Goal: Task Accomplishment & Management: Use online tool/utility

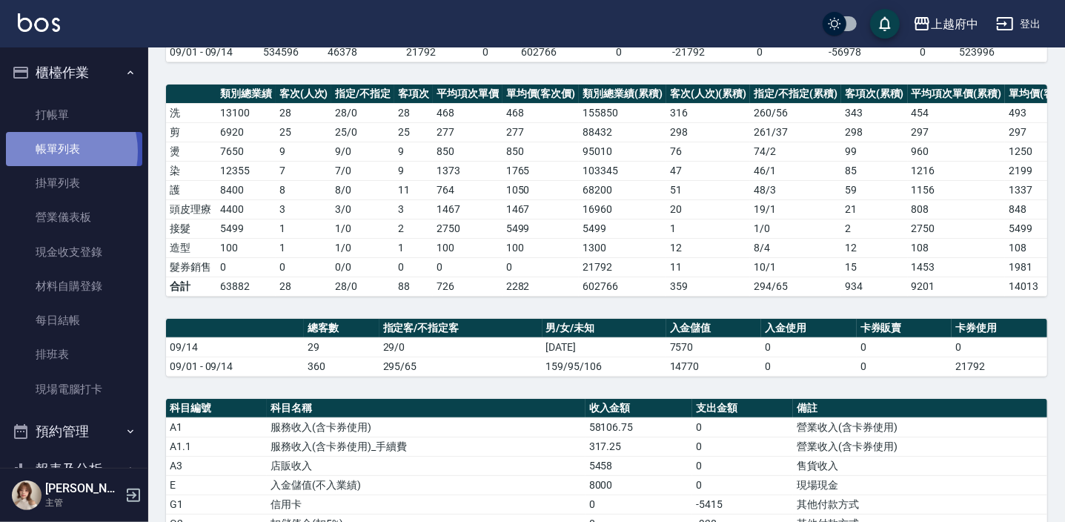
click at [53, 152] on link "帳單列表" at bounding box center [74, 149] width 136 height 34
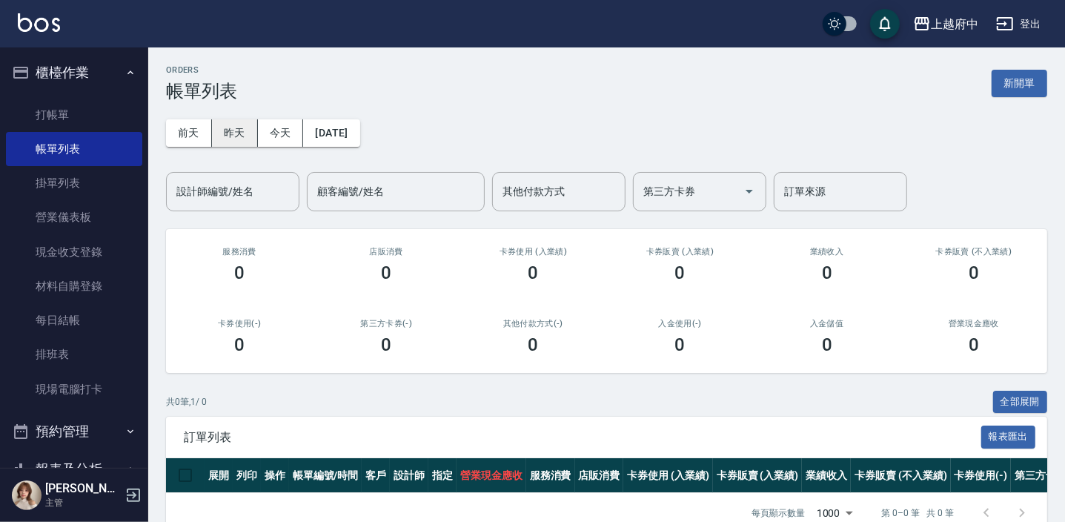
click at [245, 133] on button "昨天" at bounding box center [235, 132] width 46 height 27
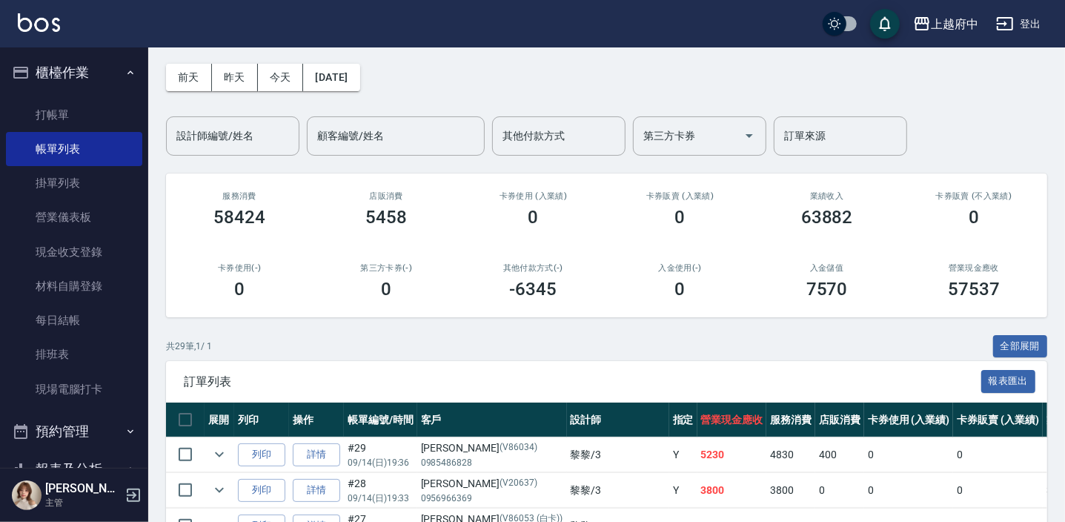
scroll to position [67, 0]
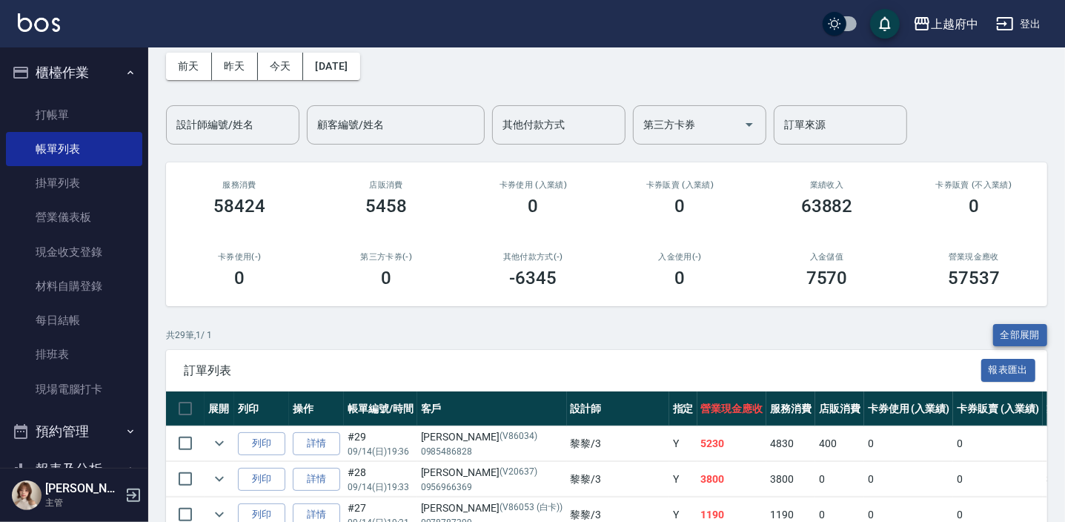
click at [1007, 330] on button "全部展開" at bounding box center [1020, 335] width 55 height 23
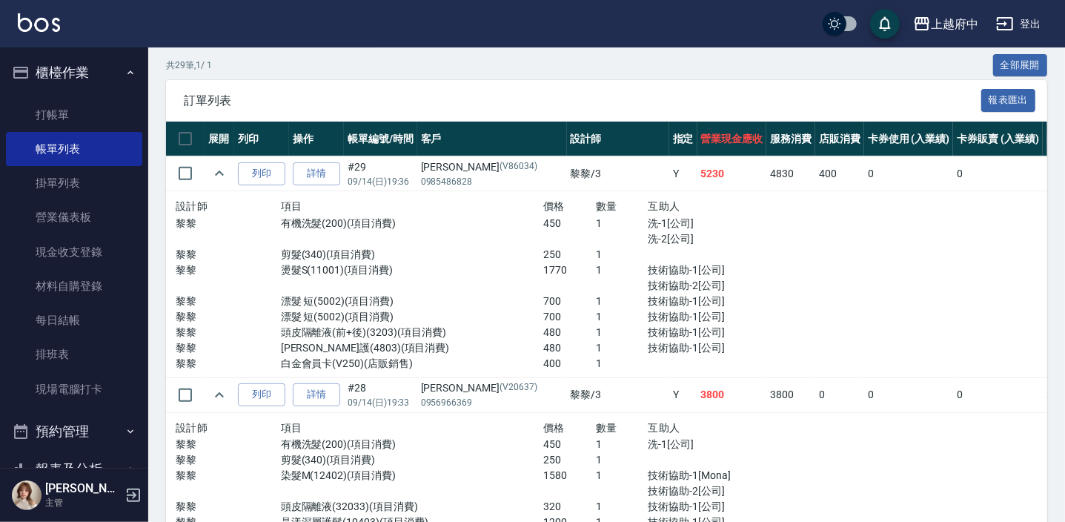
scroll to position [404, 0]
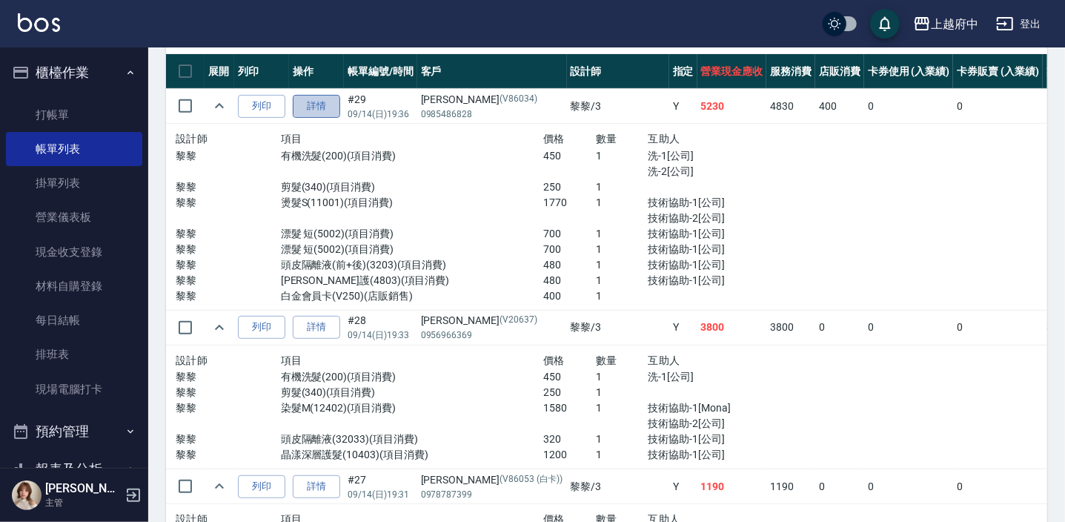
click at [331, 108] on link "詳情" at bounding box center [316, 106] width 47 height 23
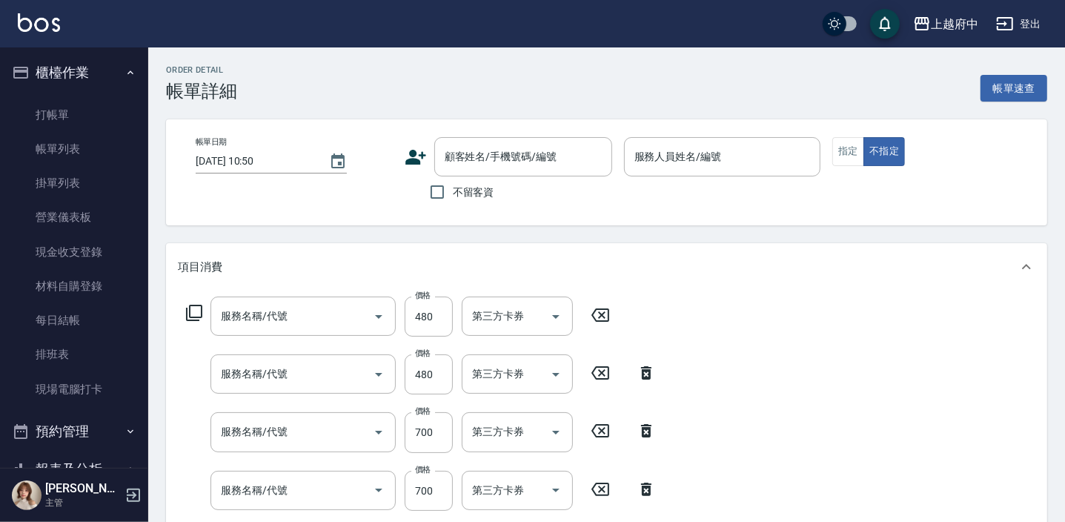
type input "[DATE] 19:36"
type input "黎黎-3"
type input "白金會員[PERSON_NAME]"
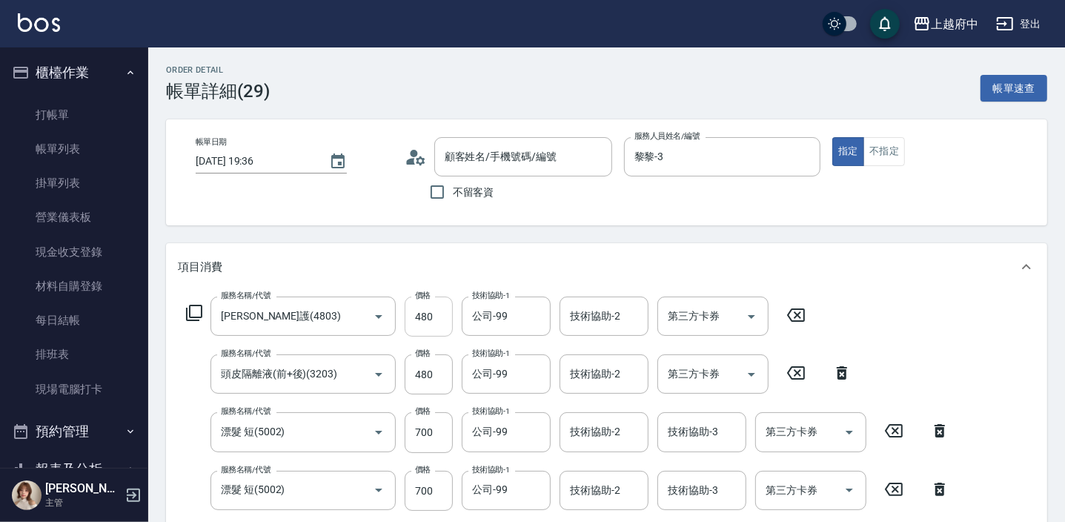
type input "[PERSON_NAME]護(4803)"
type input "頭皮隔離液(前+後)(3203)"
type input "漂髮 短(5002)"
type input "燙髮S(11001)"
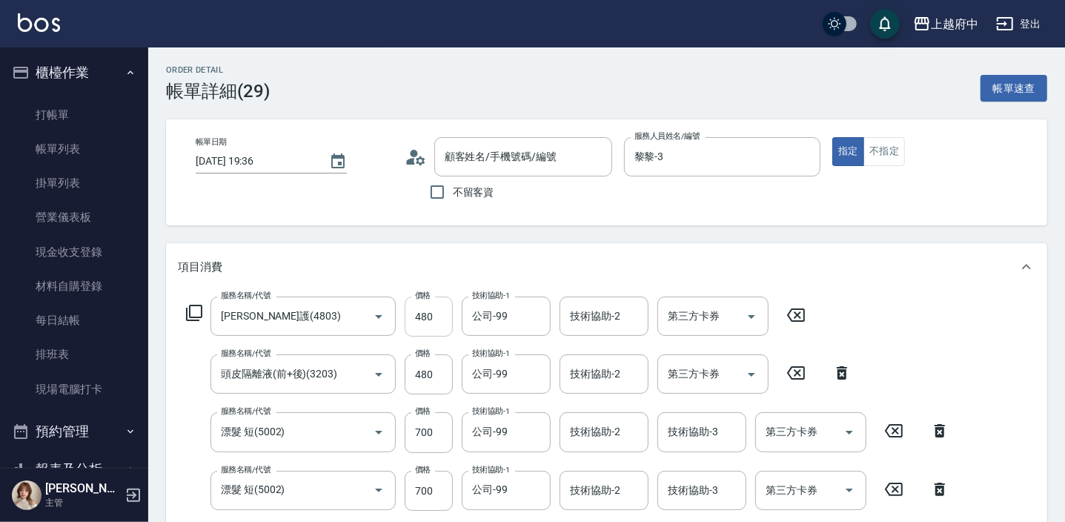
type input "剪髮(340)"
type input "有機洗髮(200)"
type input "[PERSON_NAME]/0985486828/V86034"
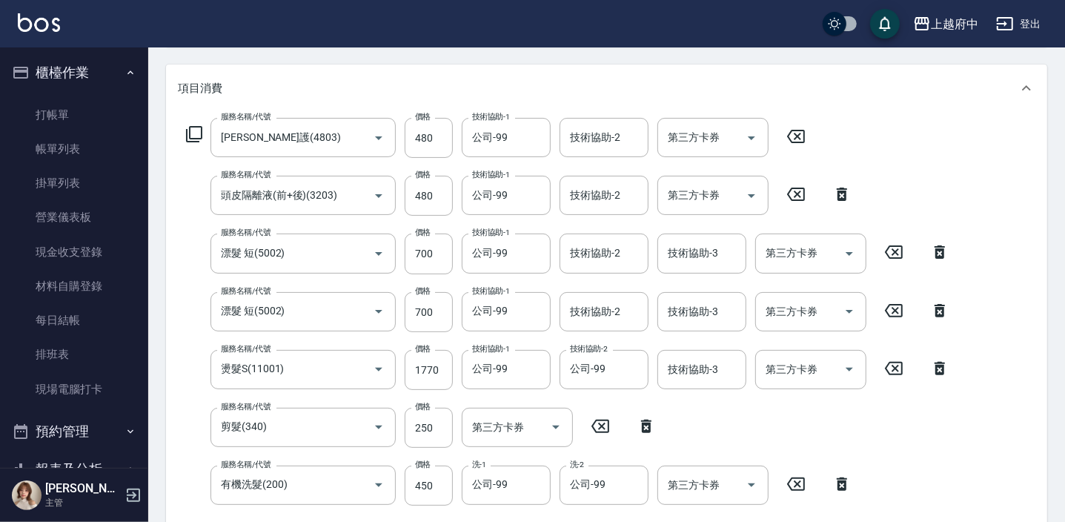
scroll to position [202, 0]
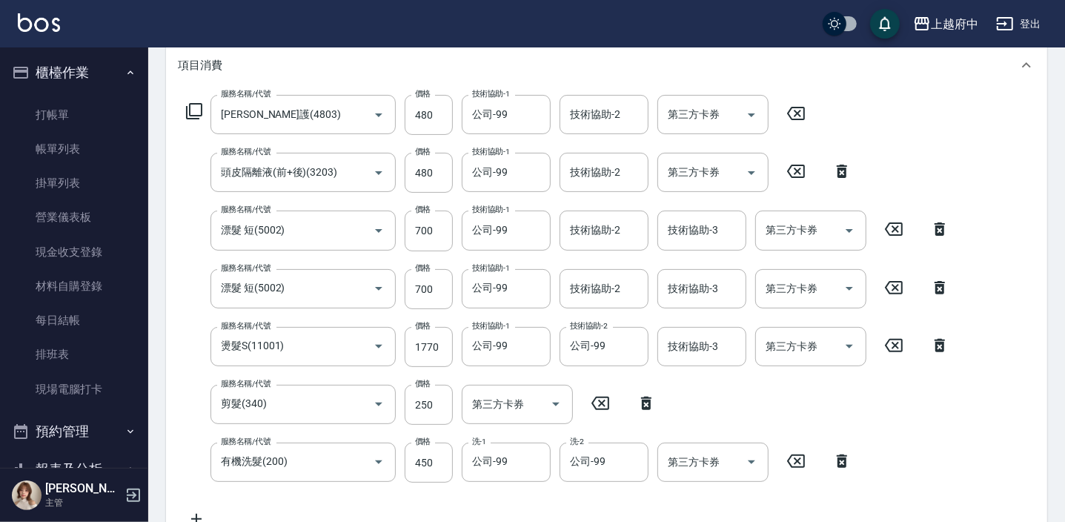
click at [892, 347] on icon at bounding box center [894, 345] width 18 height 13
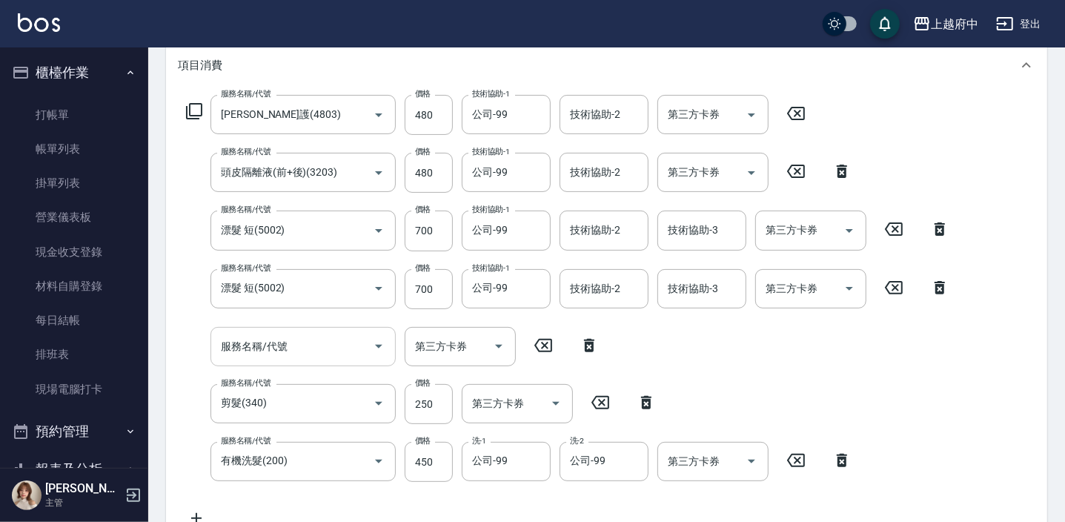
click at [266, 334] on input "服務名稱/代號" at bounding box center [292, 346] width 150 height 26
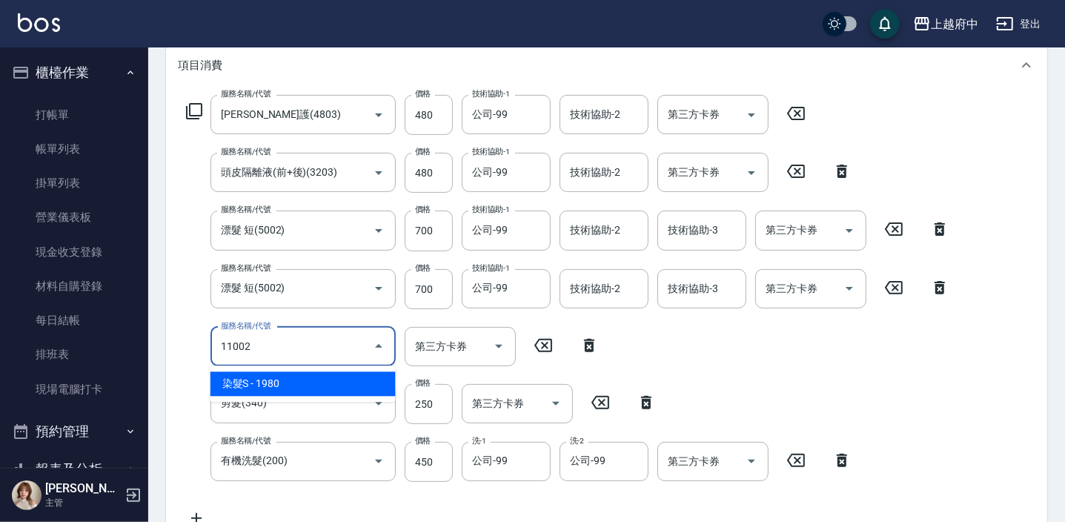
type input "染髮S(11002)"
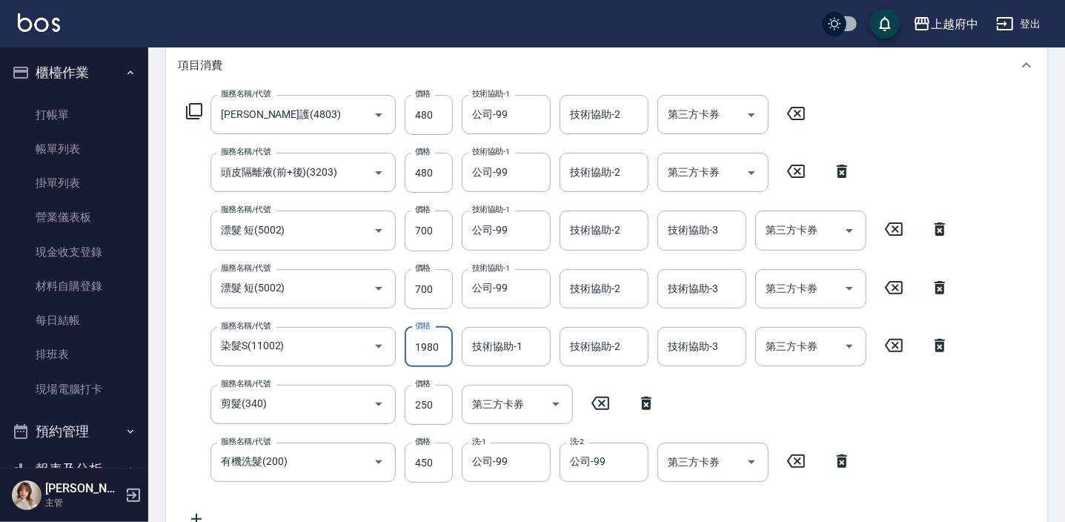
click at [432, 346] on input "1980" at bounding box center [429, 347] width 48 height 40
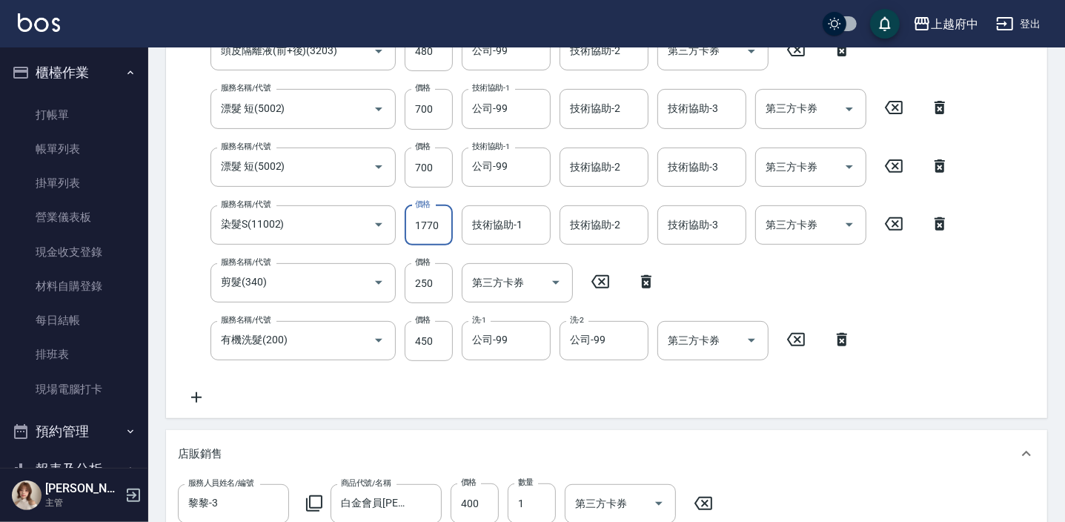
scroll to position [257, 0]
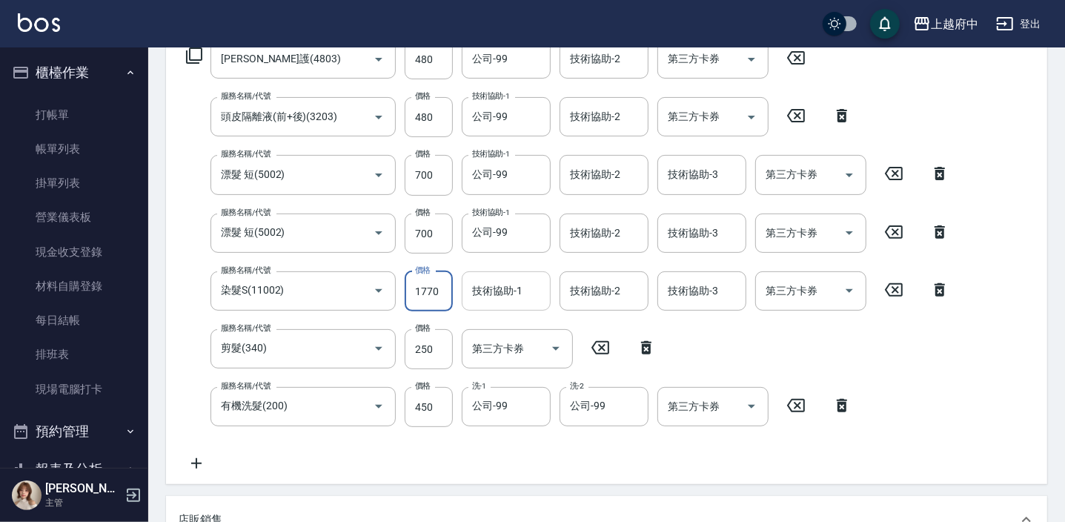
type input "1770"
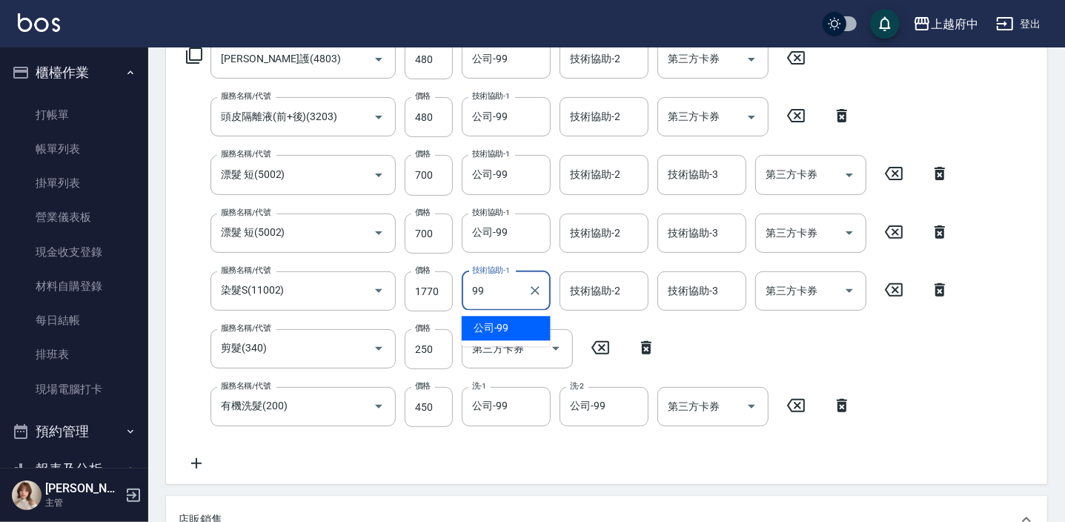
type input "公司-99"
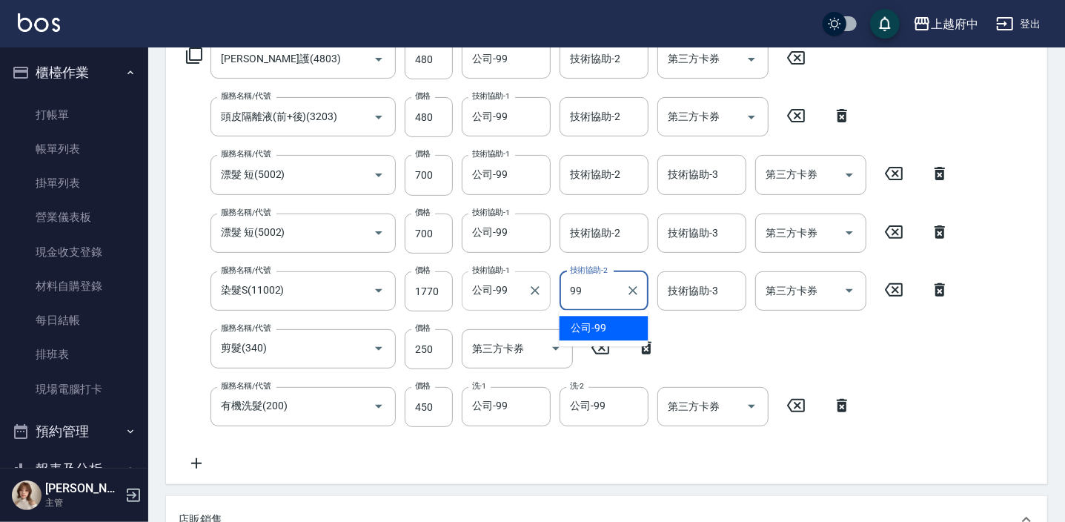
type input "公司-99"
click at [970, 385] on div "服務名稱/代號 [PERSON_NAME]護(4803) 服務名稱/代號 價格 480 價格 技術協助-1 公司-99 技術協助-1 技術協助-2 技術協助-…" at bounding box center [606, 258] width 881 height 451
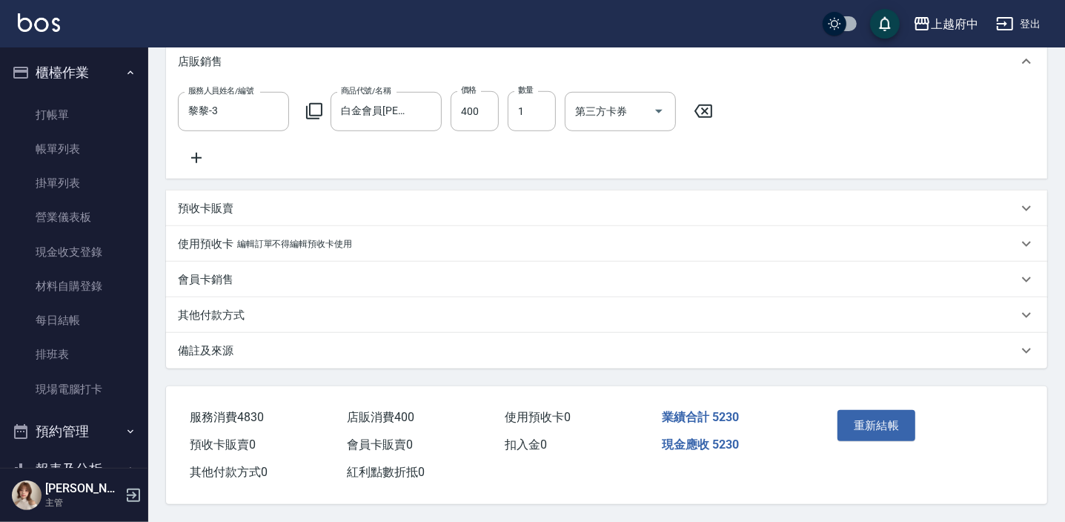
scroll to position [728, 0]
click at [889, 416] on button "重新結帳" at bounding box center [876, 425] width 79 height 31
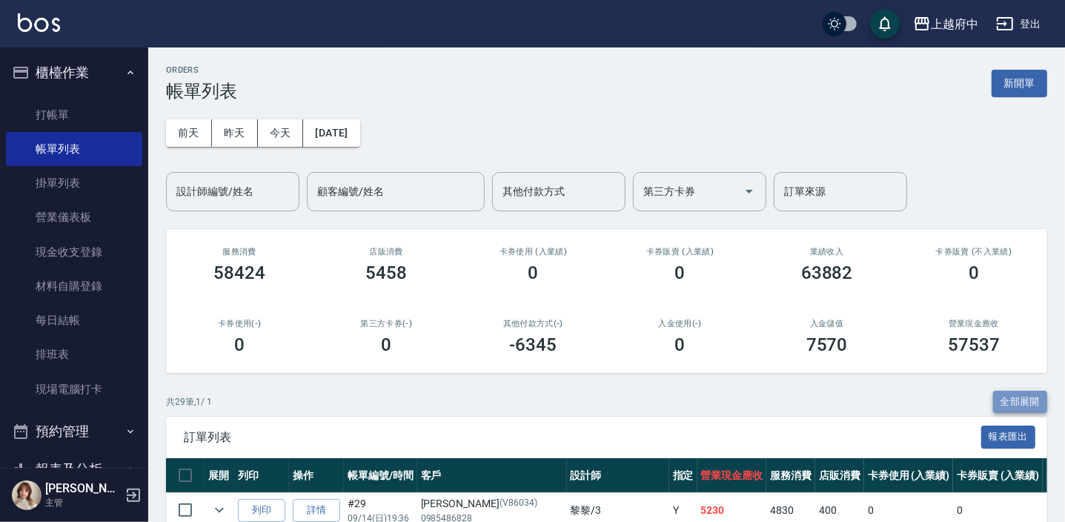
click at [1003, 401] on button "全部展開" at bounding box center [1020, 402] width 55 height 23
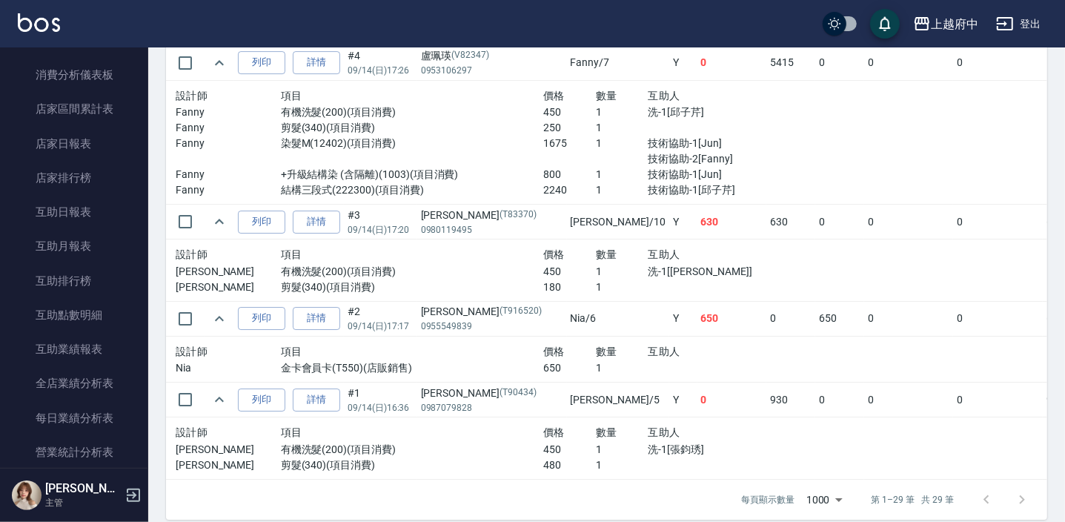
scroll to position [471, 0]
click at [73, 148] on link "店家日報表" at bounding box center [74, 143] width 136 height 34
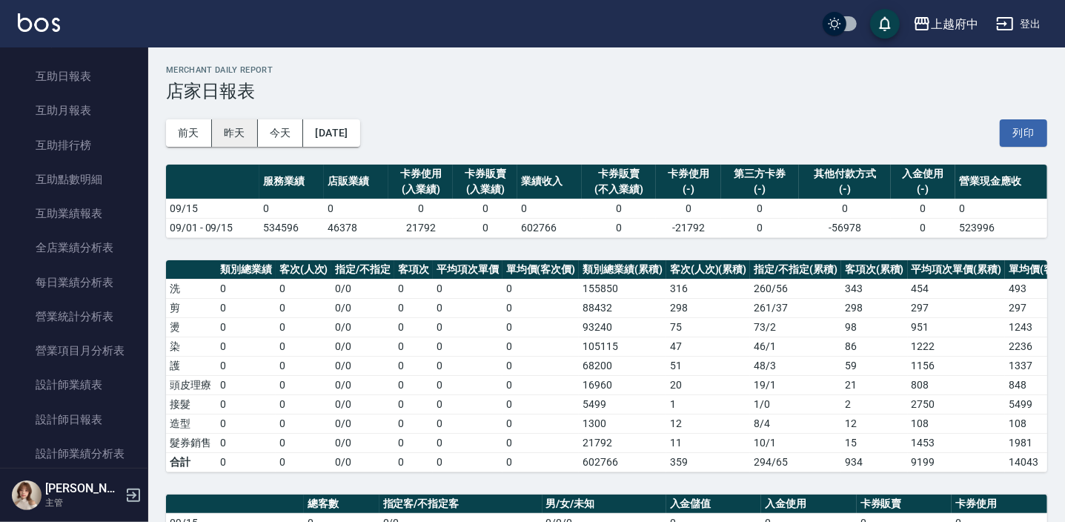
click at [227, 127] on button "昨天" at bounding box center [235, 132] width 46 height 27
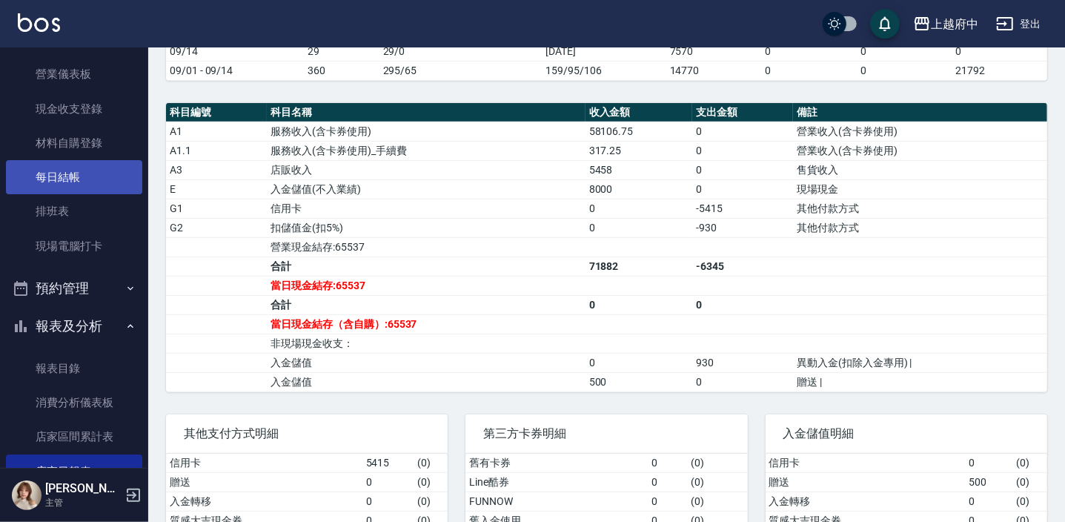
scroll to position [134, 0]
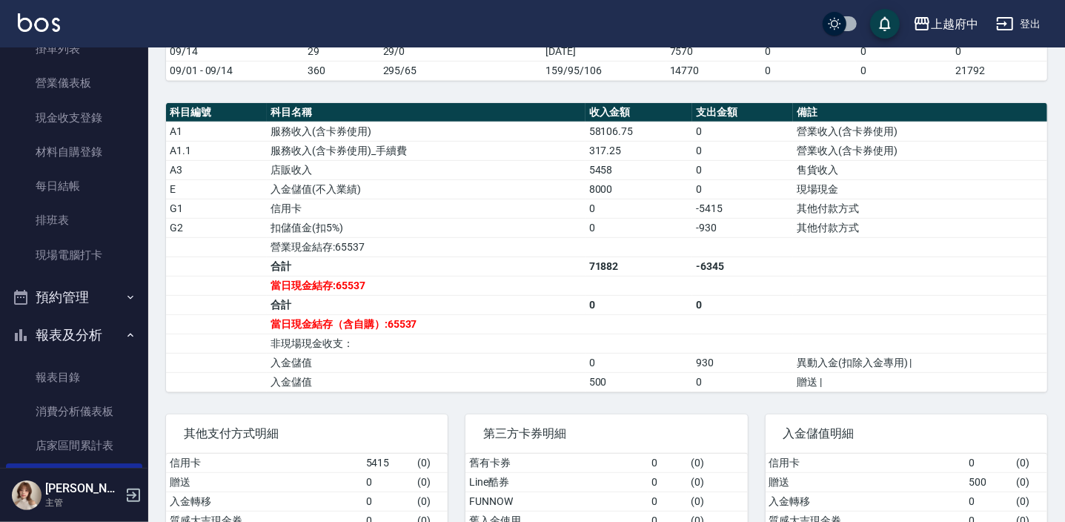
click at [78, 333] on button "報表及分析" at bounding box center [74, 335] width 136 height 39
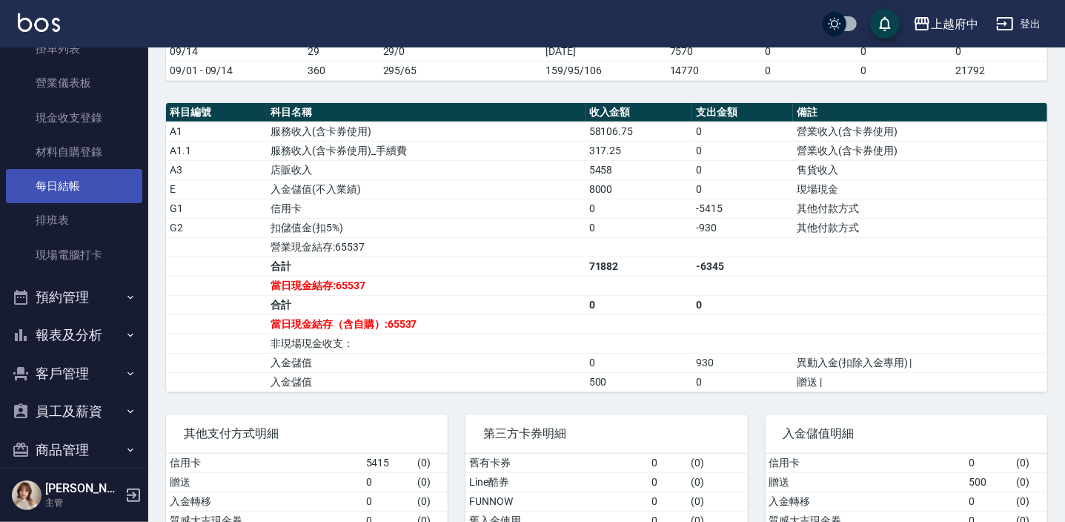
click at [67, 180] on link "每日結帳" at bounding box center [74, 186] width 136 height 34
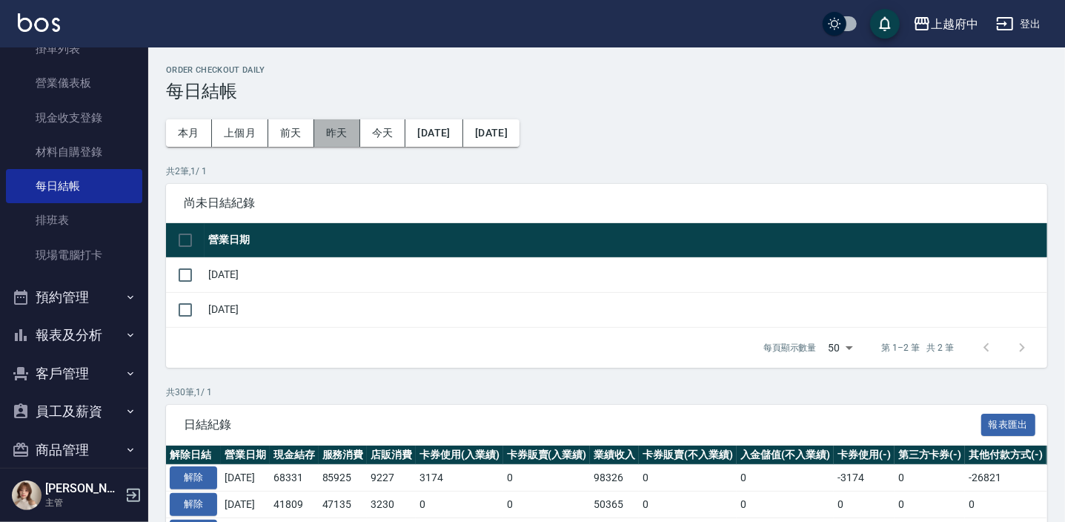
click at [330, 133] on button "昨天" at bounding box center [337, 132] width 46 height 27
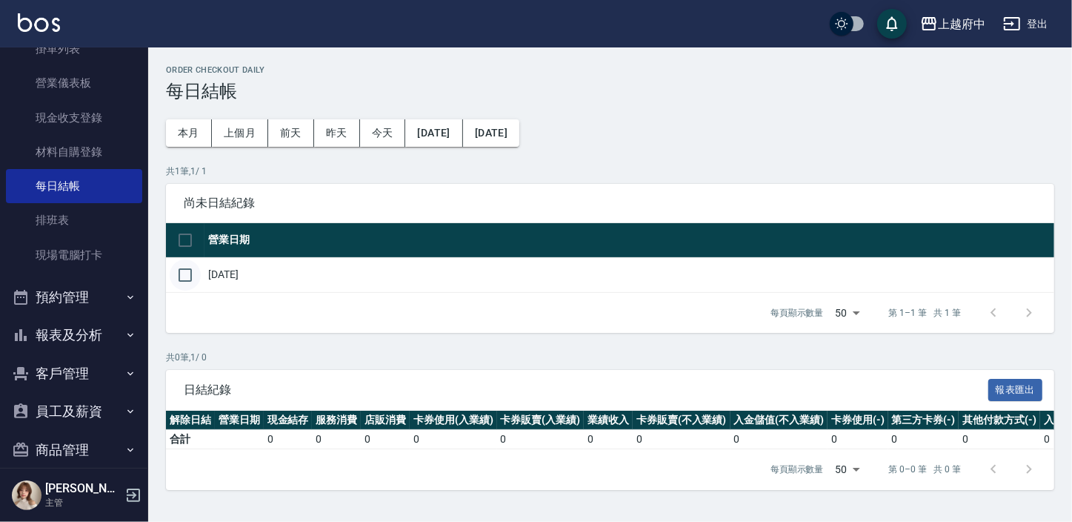
click at [182, 271] on input "checkbox" at bounding box center [185, 274] width 31 height 31
checkbox input "true"
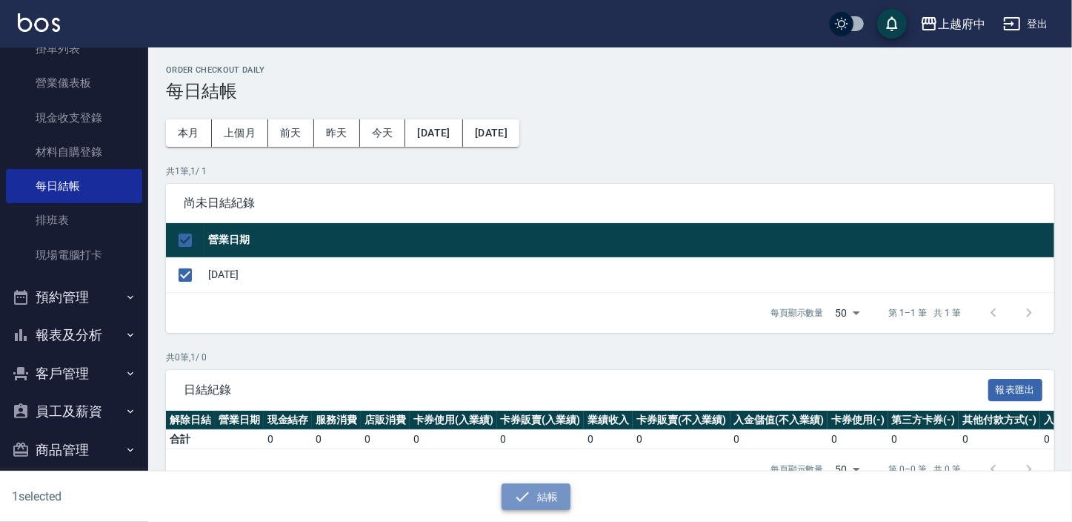
click at [541, 491] on button "結帳" at bounding box center [536, 496] width 69 height 27
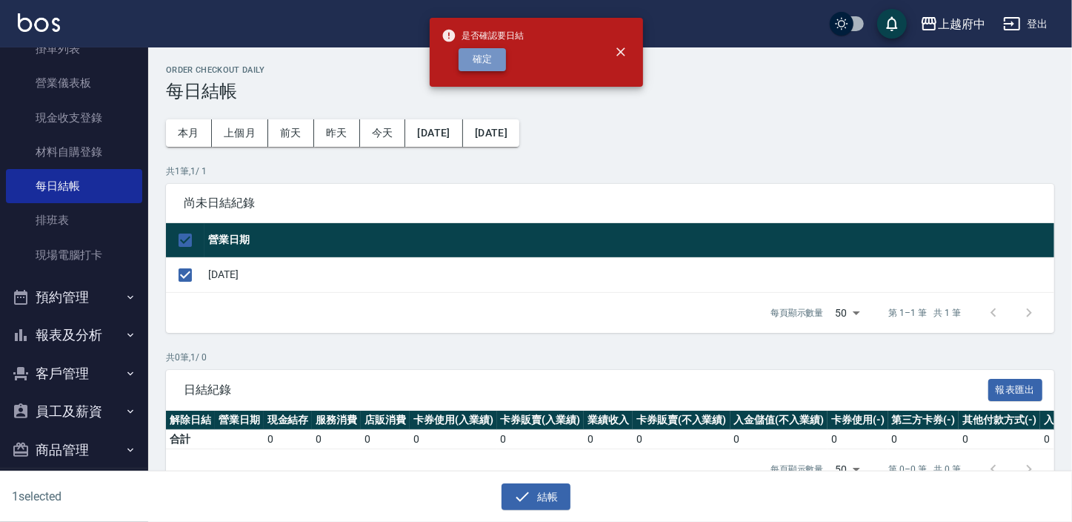
click at [489, 52] on button "確定" at bounding box center [482, 59] width 47 height 23
checkbox input "false"
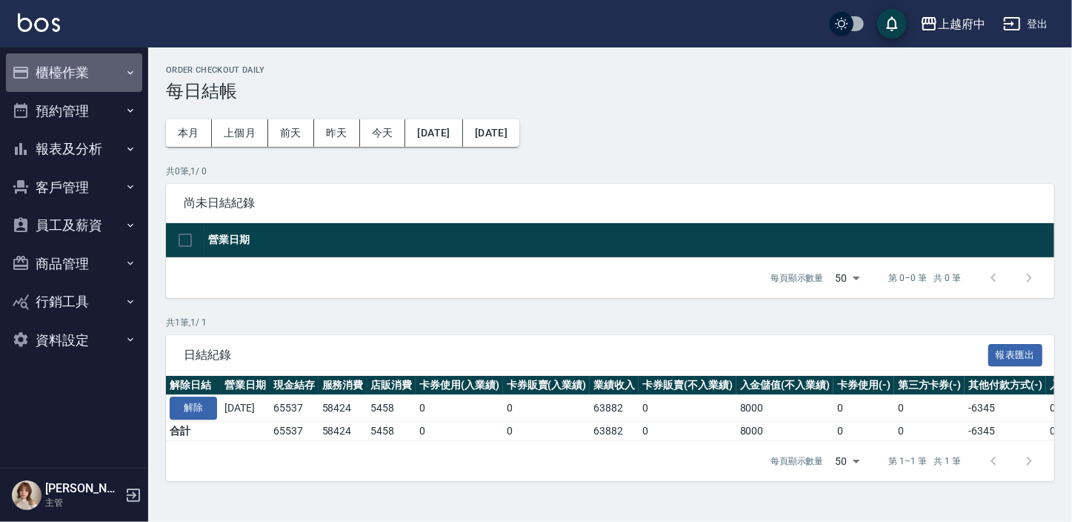
click at [51, 65] on button "櫃檯作業" at bounding box center [74, 72] width 136 height 39
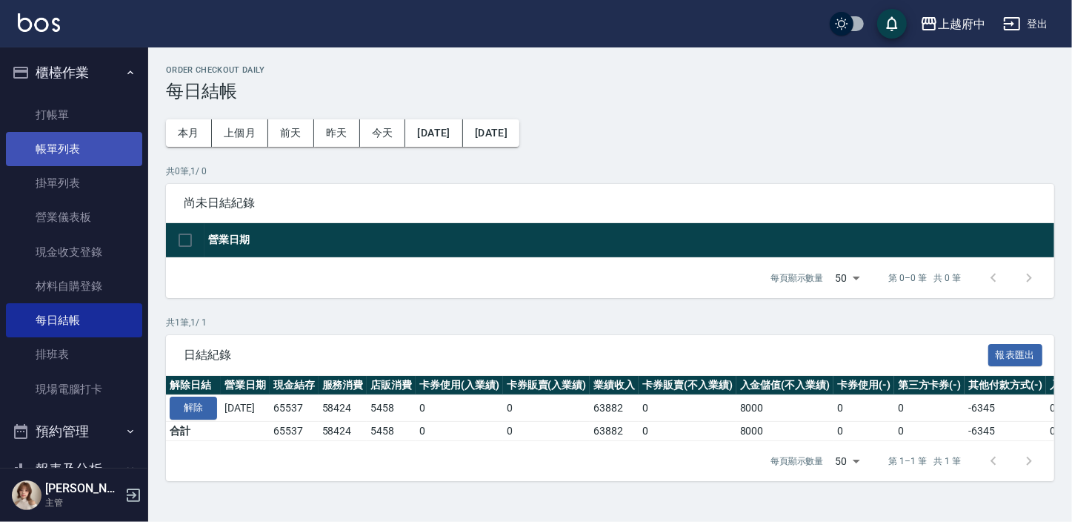
drag, startPoint x: 64, startPoint y: 147, endPoint x: 79, endPoint y: 156, distance: 17.6
click at [64, 147] on link "帳單列表" at bounding box center [74, 149] width 136 height 34
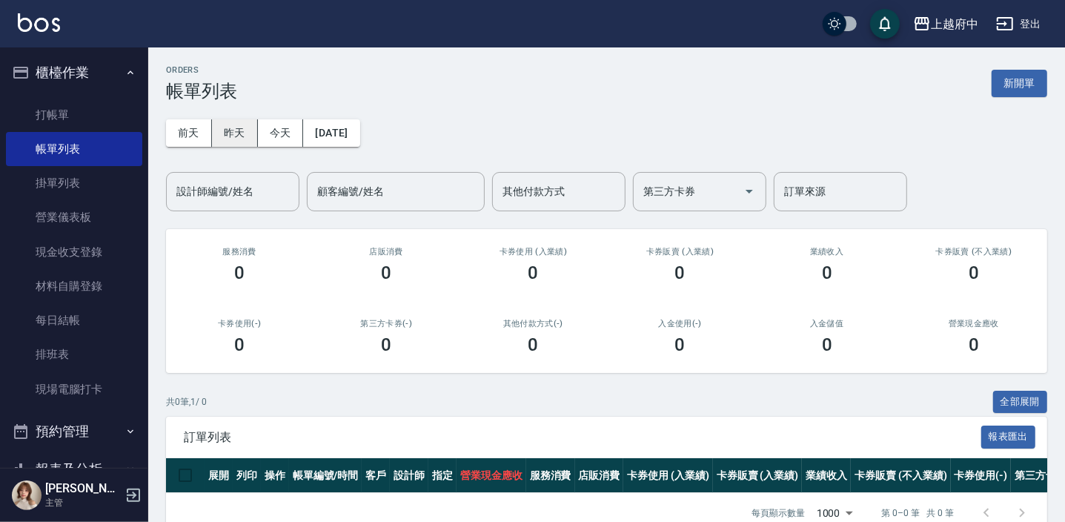
click at [241, 133] on button "昨天" at bounding box center [235, 132] width 46 height 27
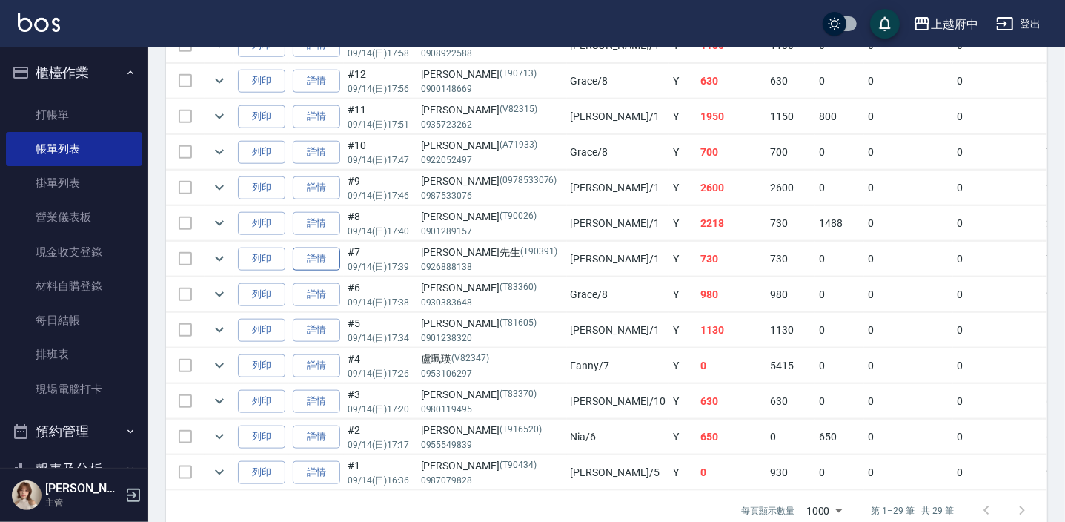
scroll to position [1066, 0]
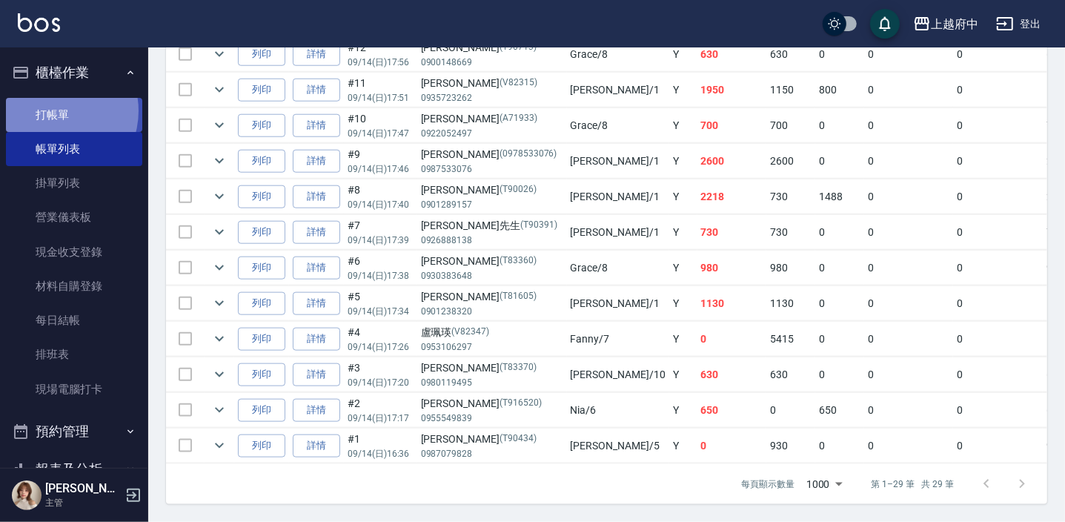
click at [52, 110] on link "打帳單" at bounding box center [74, 115] width 136 height 34
